Goal: Transaction & Acquisition: Purchase product/service

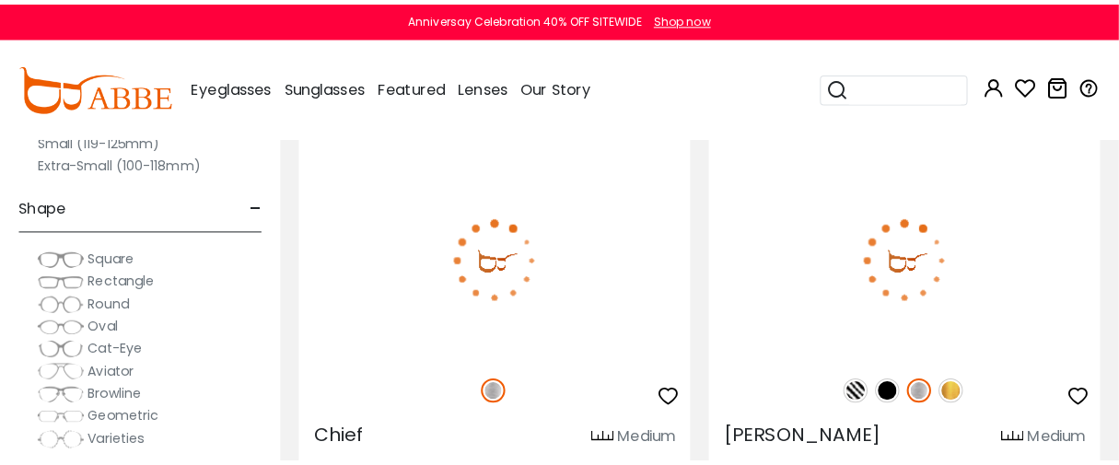
scroll to position [511, 0]
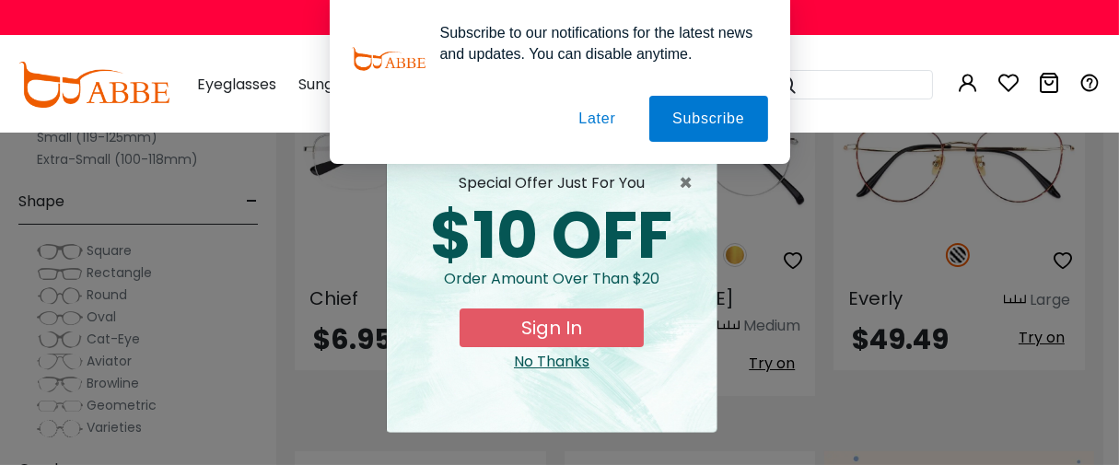
click at [602, 105] on button "Later" at bounding box center [596, 119] width 83 height 46
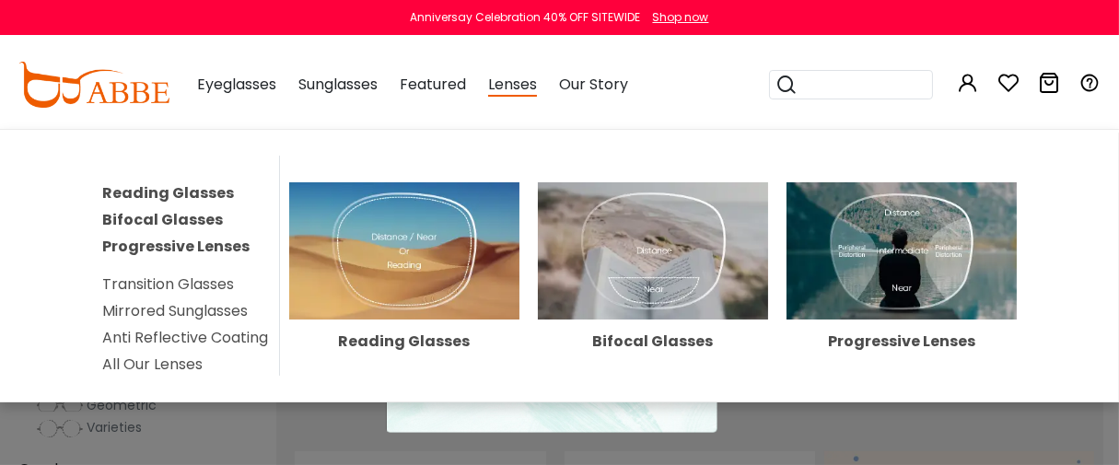
click at [951, 321] on img at bounding box center [902, 251] width 230 height 138
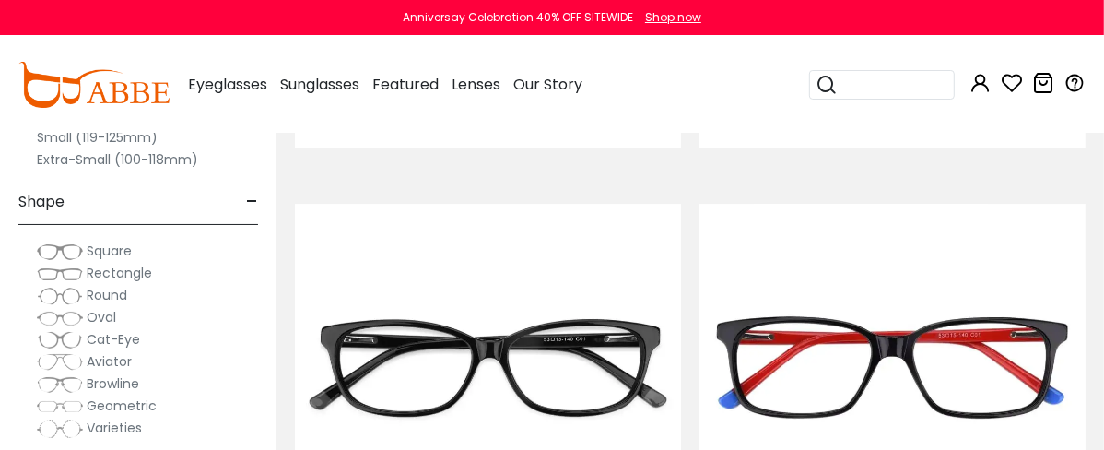
scroll to position [102, 0]
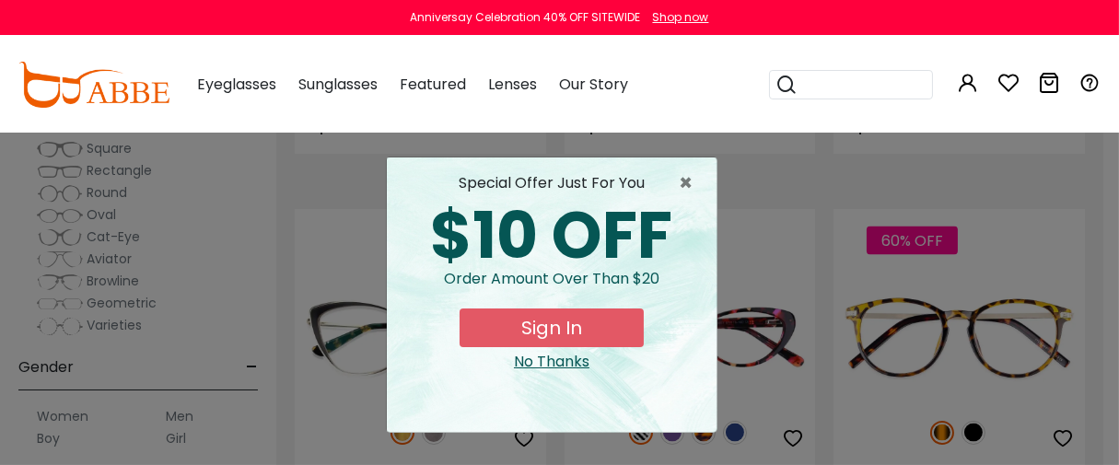
click at [103, 260] on div "× special offer just for you $10 OFF Order amount over than $20 Sign In No Than…" at bounding box center [559, 232] width 1119 height 465
click at [78, 263] on div "× special offer just for you $10 OFF Order amount over than $20 Sign In No Than…" at bounding box center [559, 232] width 1119 height 465
click at [685, 182] on span "×" at bounding box center [690, 183] width 23 height 22
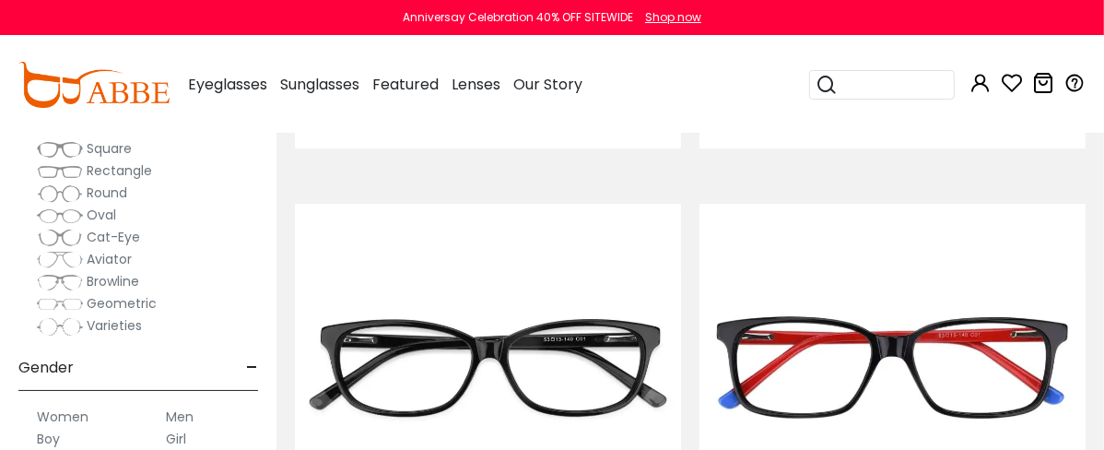
click at [114, 263] on span "Aviator" at bounding box center [109, 259] width 45 height 18
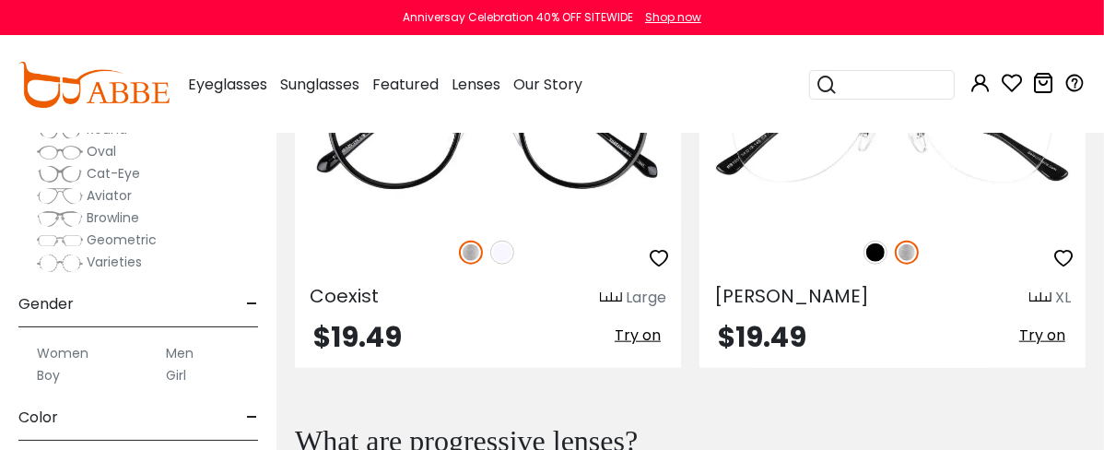
scroll to position [204, 0]
click at [74, 193] on img at bounding box center [60, 194] width 46 height 18
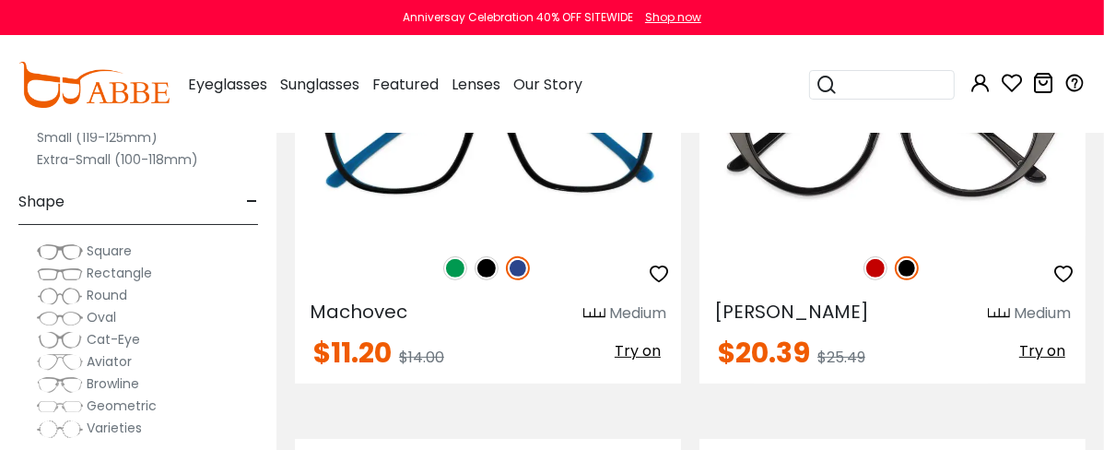
scroll to position [102, 0]
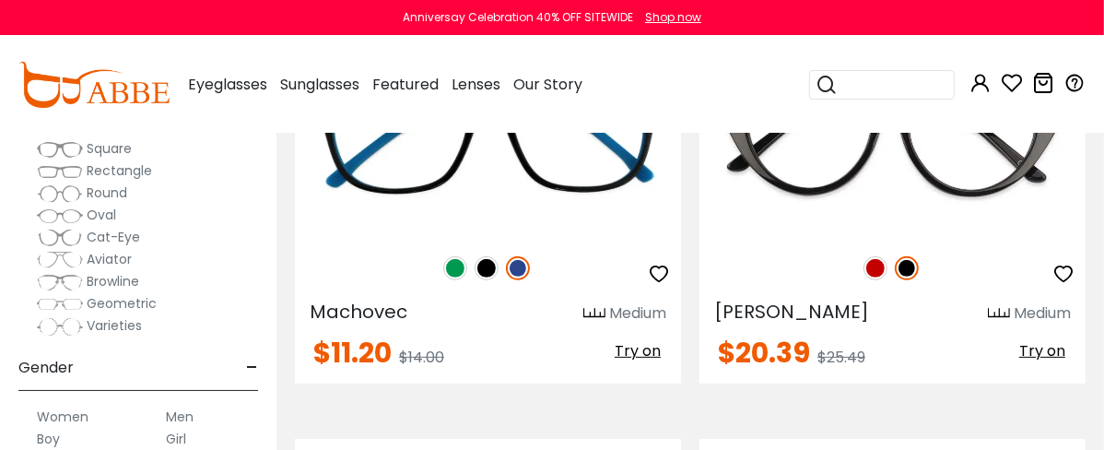
click at [72, 263] on img at bounding box center [60, 260] width 46 height 18
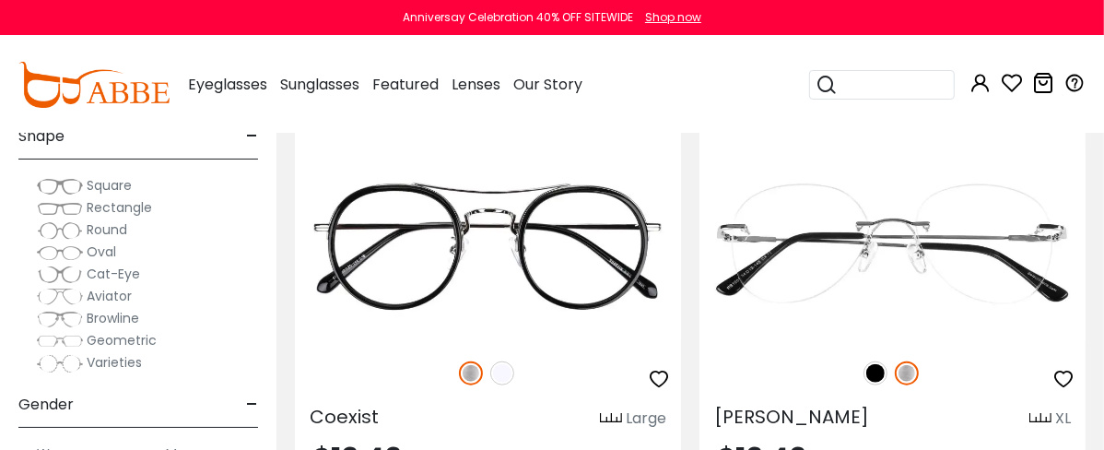
scroll to position [1126, 0]
